Goal: Download file/media

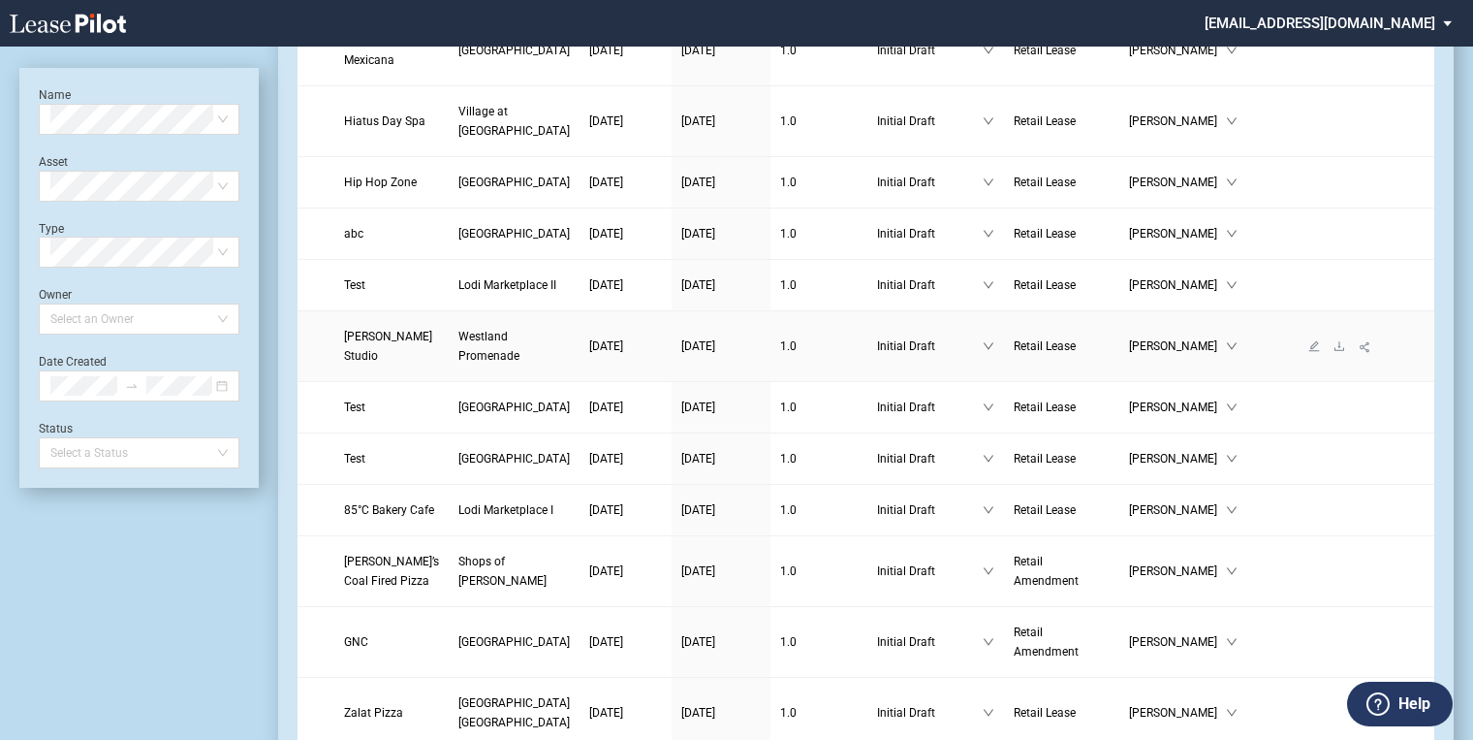
scroll to position [310, 0]
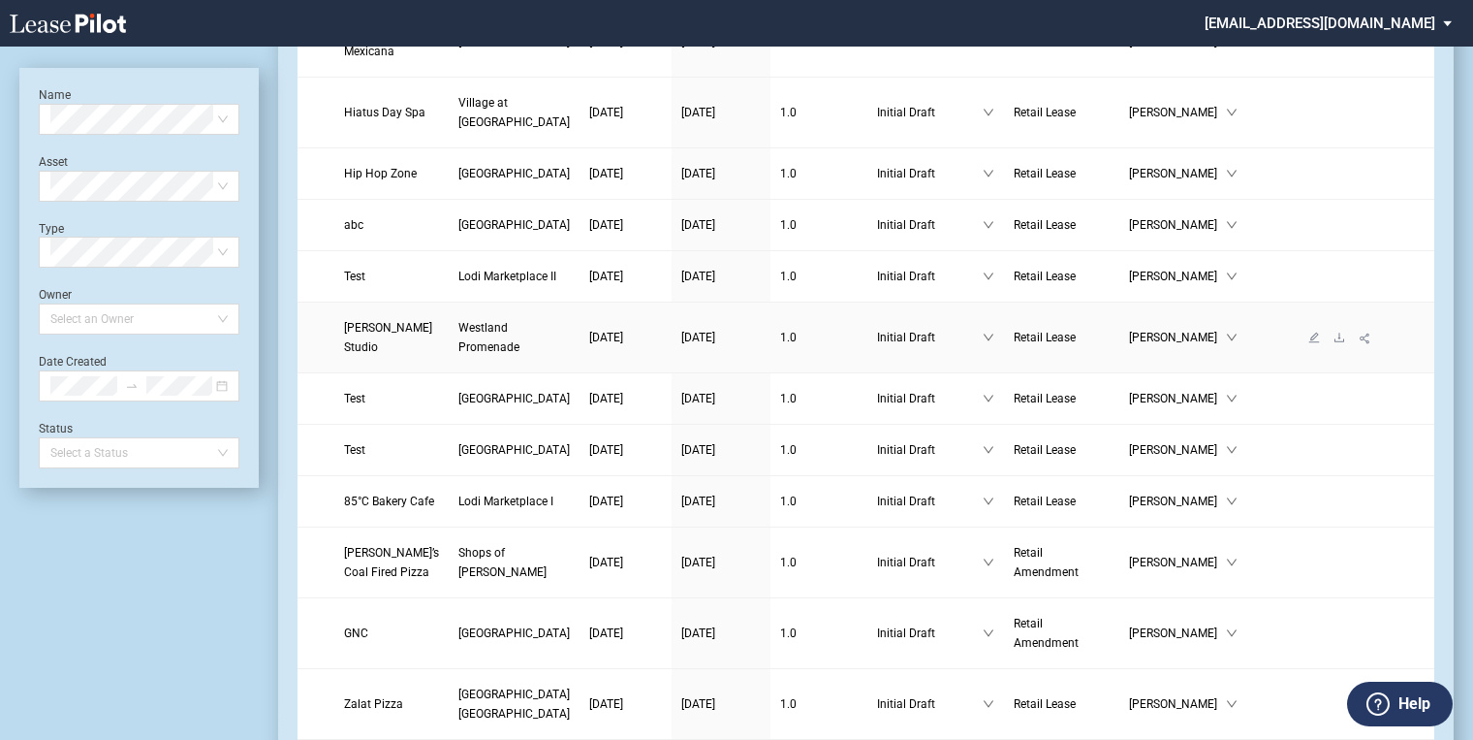
click at [469, 354] on span "Westland Promenade" at bounding box center [489, 337] width 61 height 33
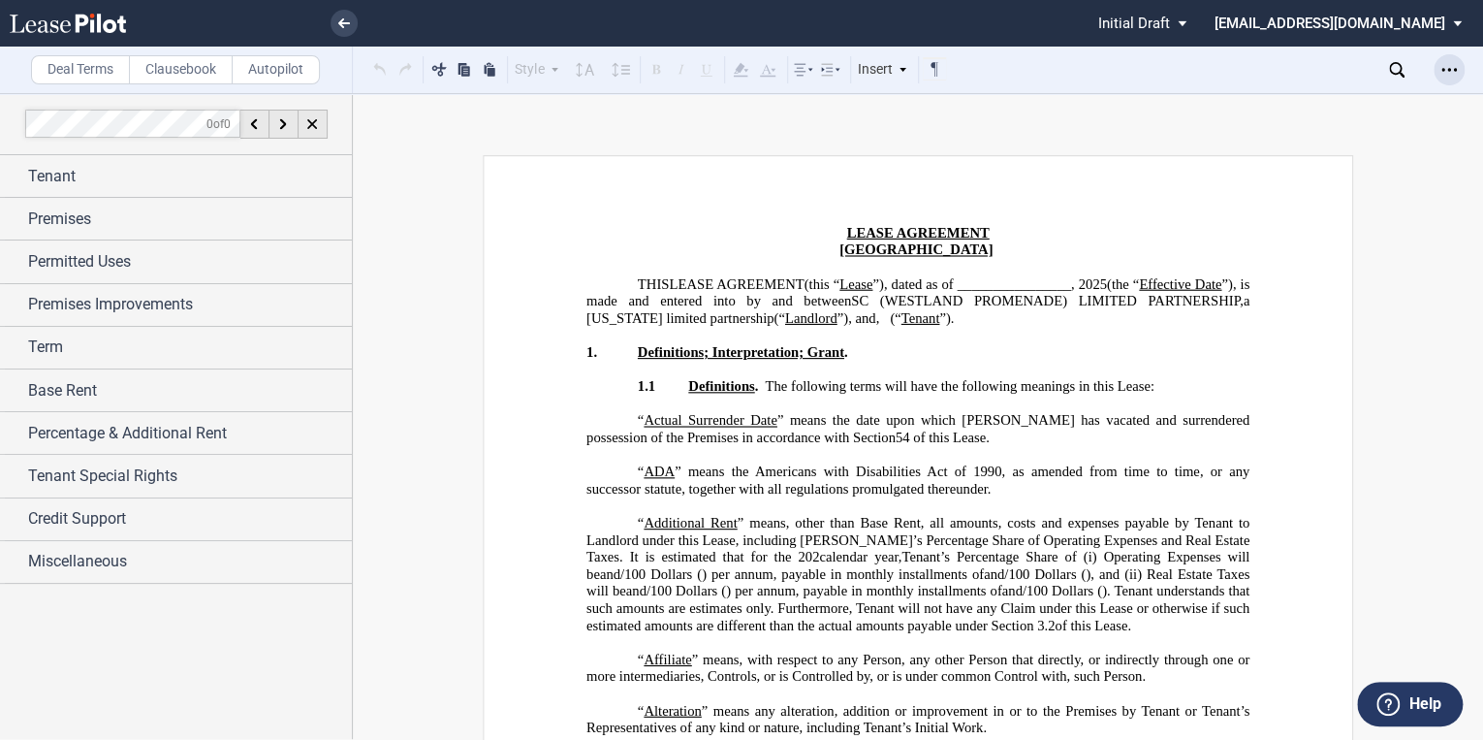
click at [1449, 69] on use "Open Lease options menu" at bounding box center [1449, 69] width 16 height 3
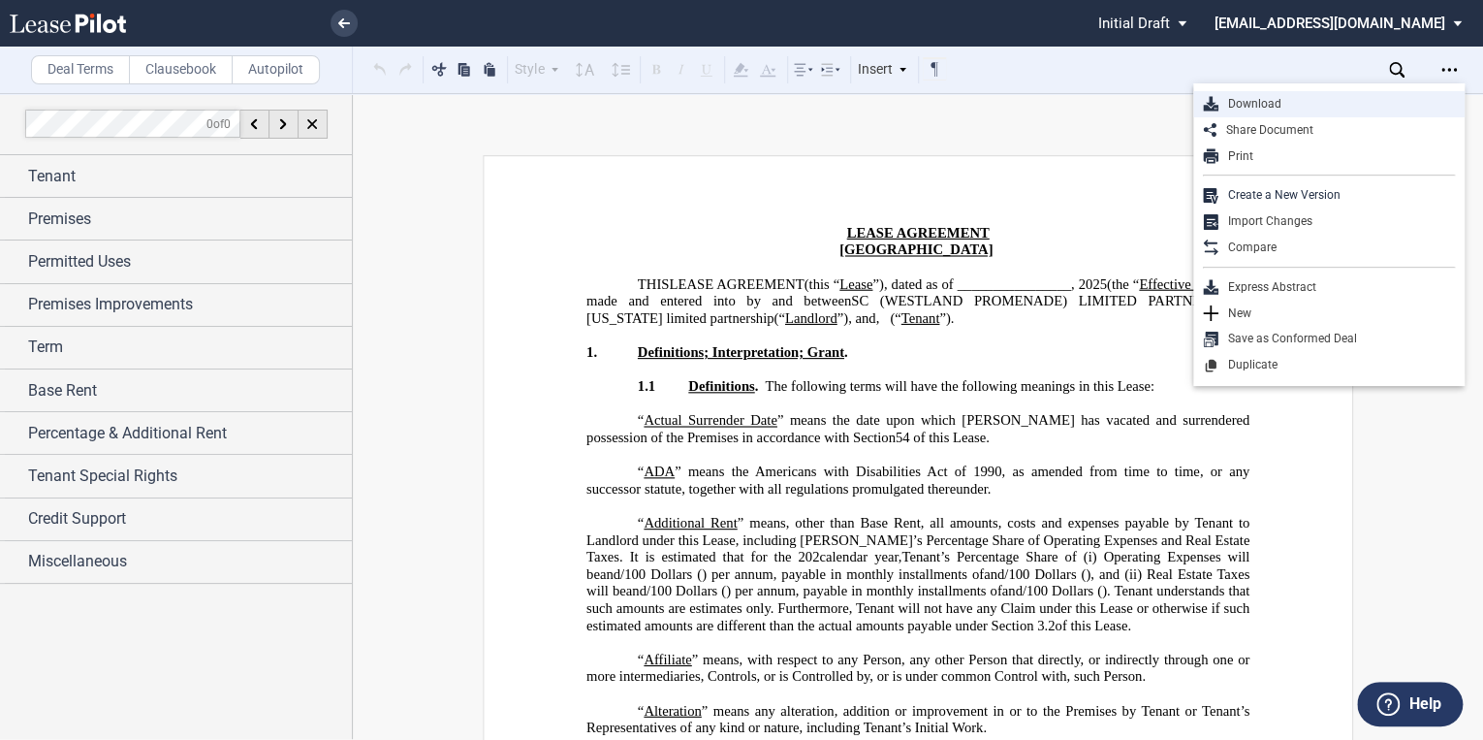
click at [1250, 101] on div "Download" at bounding box center [1337, 104] width 237 height 16
